Goal: Navigation & Orientation: Go to known website

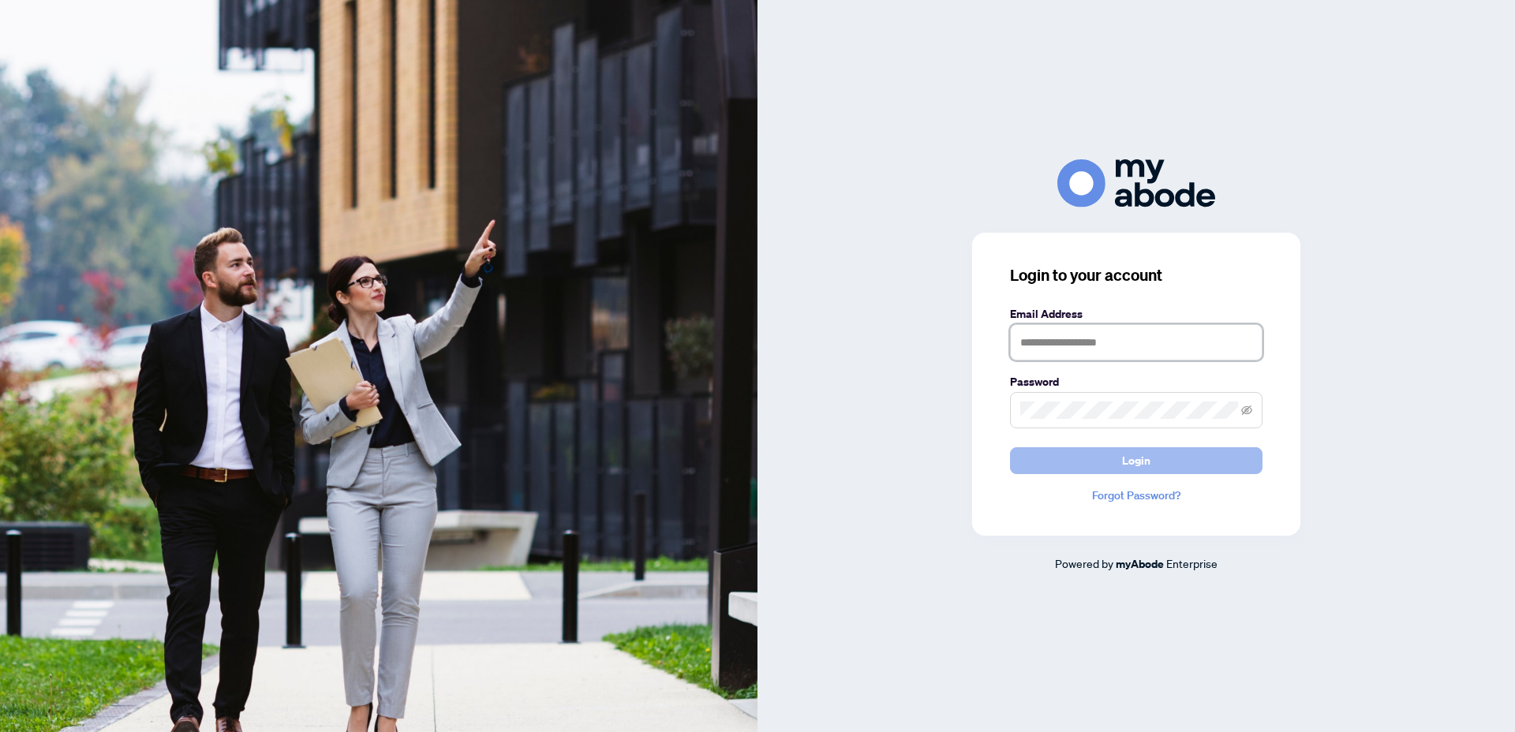
type input "**********"
click at [1108, 461] on button "Login" at bounding box center [1136, 460] width 252 height 27
